Goal: Information Seeking & Learning: Learn about a topic

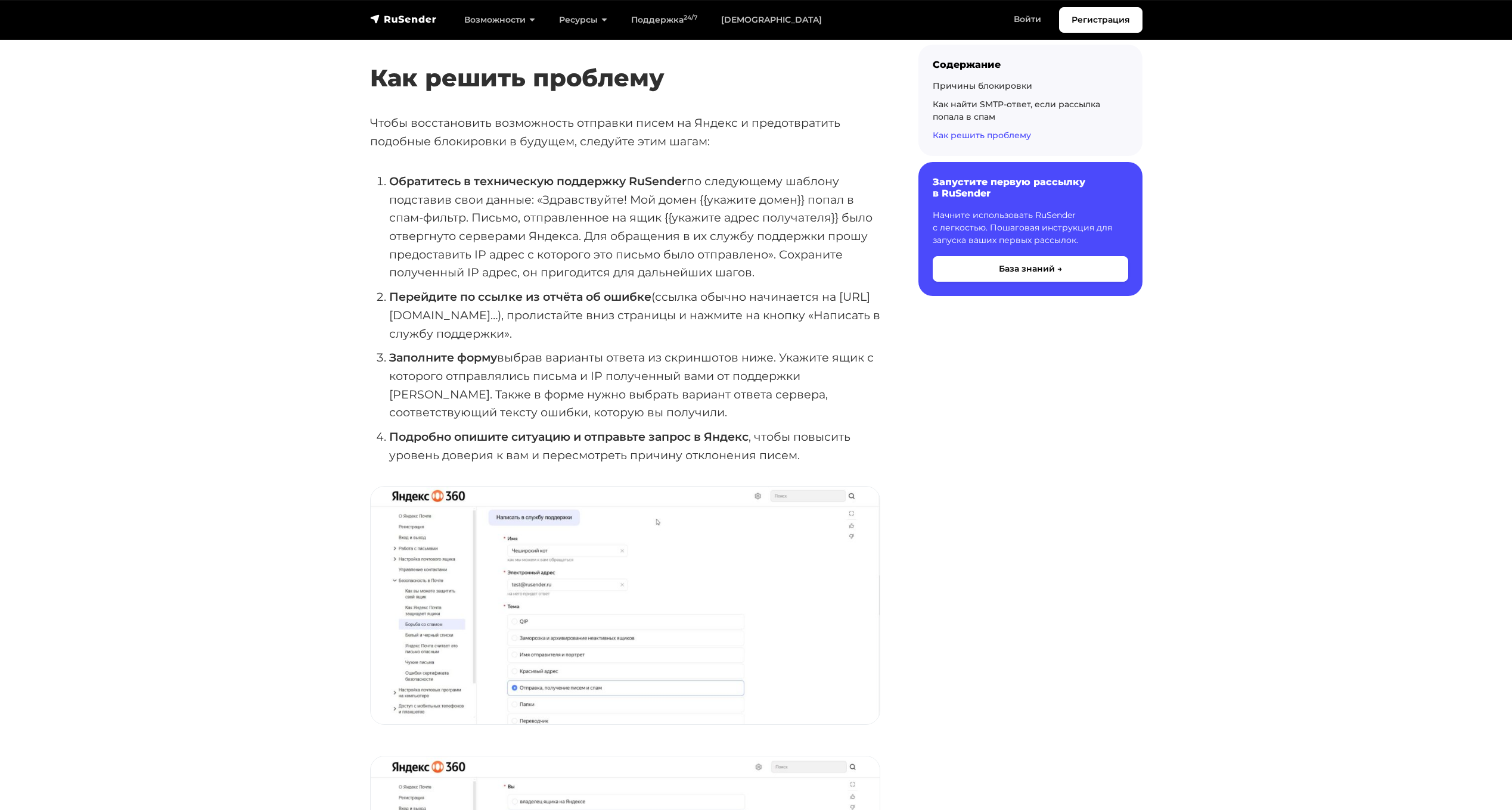
scroll to position [2264, 0]
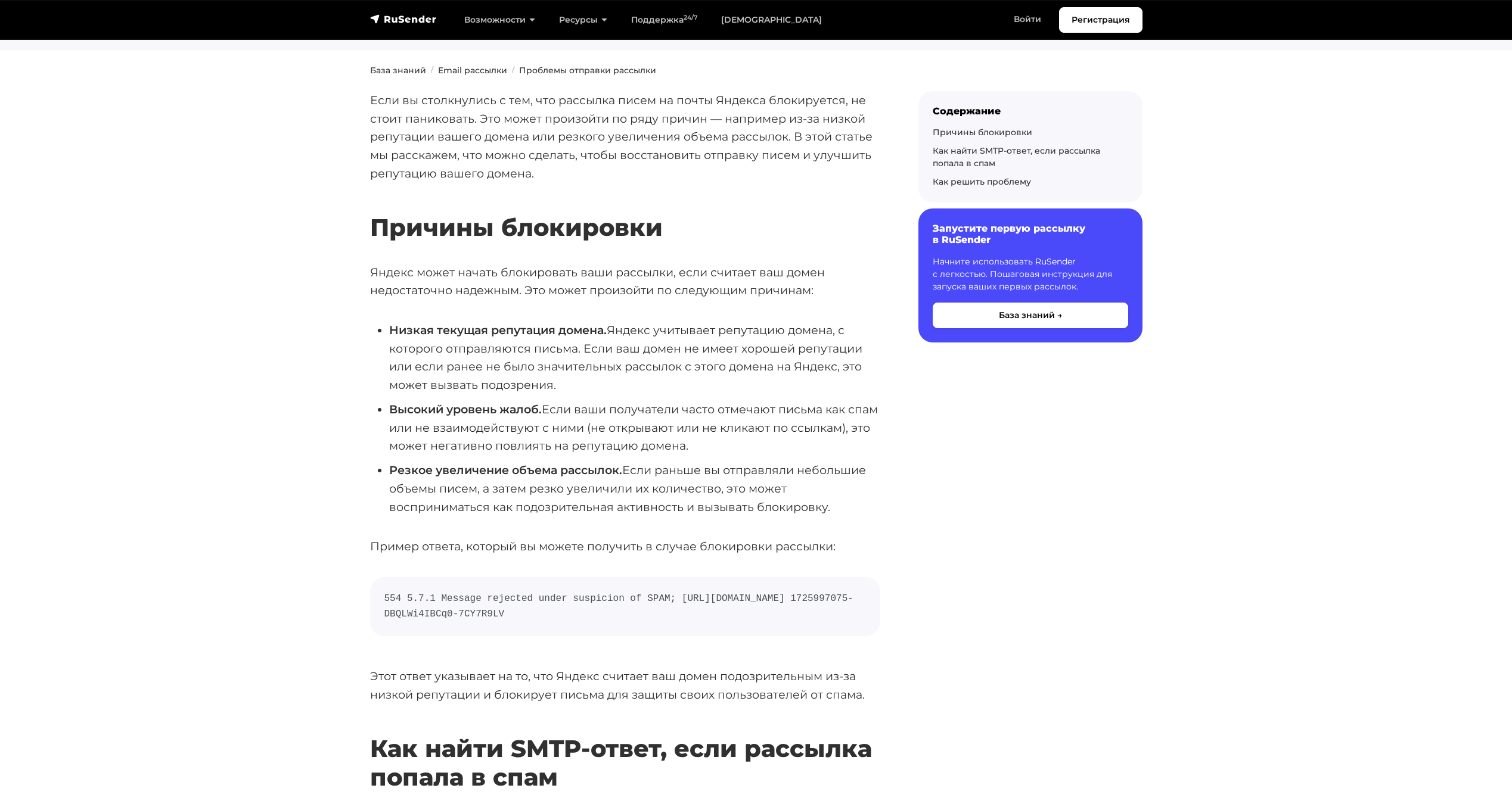
scroll to position [179, 0]
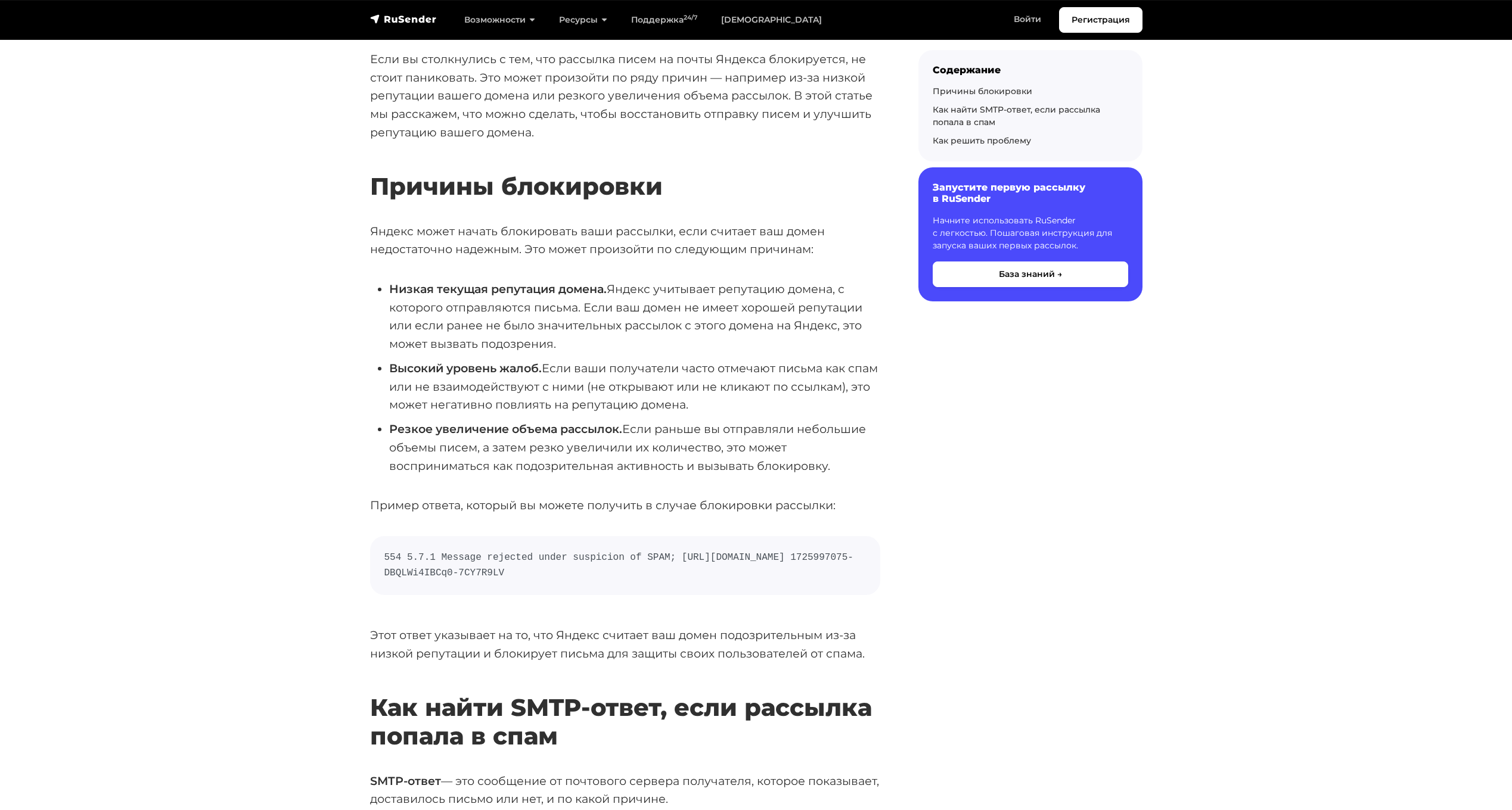
drag, startPoint x: 797, startPoint y: 400, endPoint x: 375, endPoint y: 370, distance: 423.1
click at [375, 370] on ul "Низкая текущая репутация домена. Яндекс учитывает репутацию домена, с которого …" at bounding box center [625, 377] width 510 height 195
copy li "Высокий уровень жалоб. Если ваши получатели часто отмечают письма как спам или …"
